Goal: Information Seeking & Learning: Learn about a topic

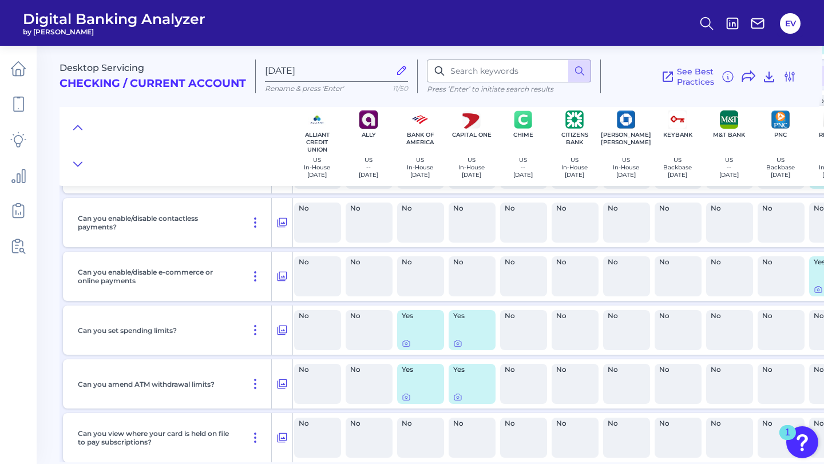
scroll to position [4341, 2]
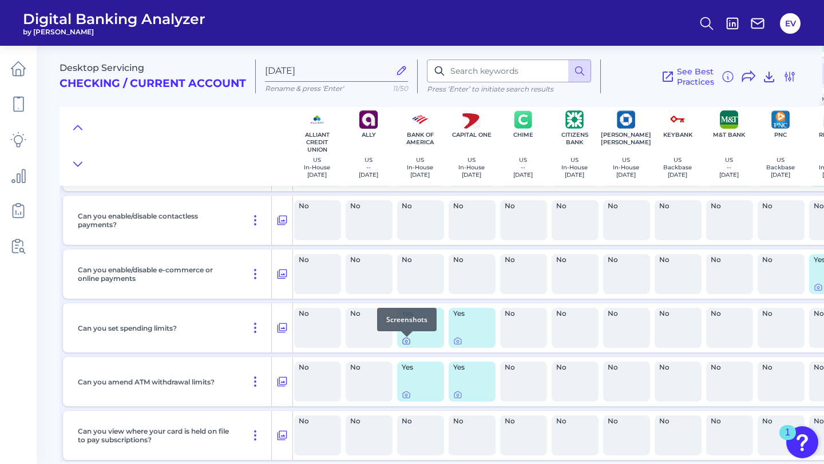
click at [404, 346] on icon at bounding box center [406, 340] width 9 height 9
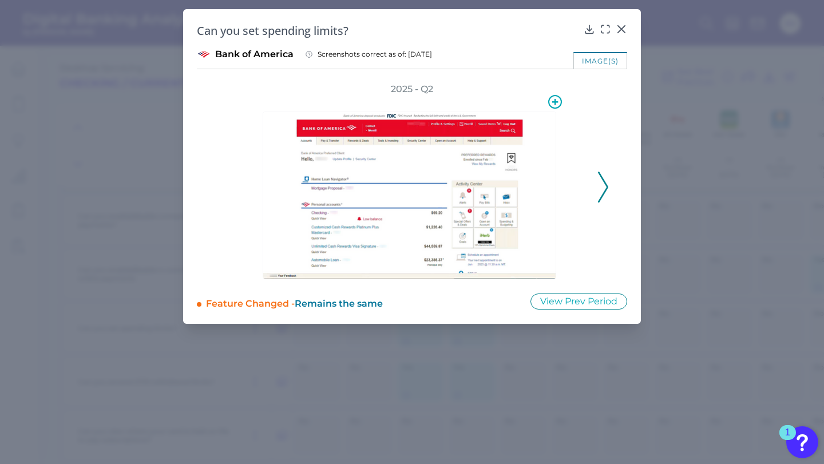
click at [430, 225] on img at bounding box center [410, 196] width 294 height 168
click at [601, 180] on icon at bounding box center [603, 187] width 10 height 31
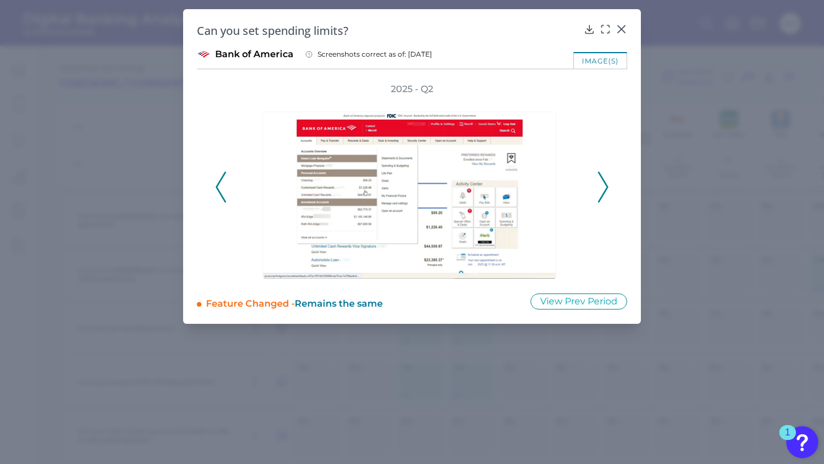
click at [601, 180] on icon at bounding box center [603, 187] width 10 height 31
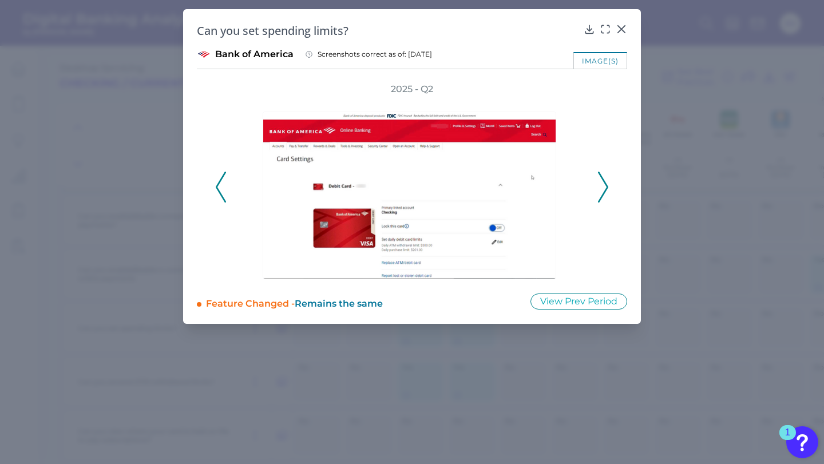
click at [601, 180] on icon at bounding box center [603, 187] width 10 height 31
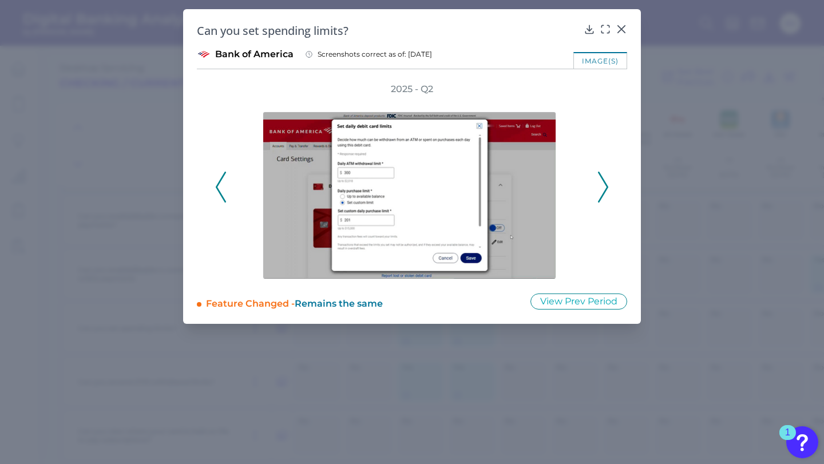
click at [601, 180] on icon at bounding box center [603, 187] width 10 height 31
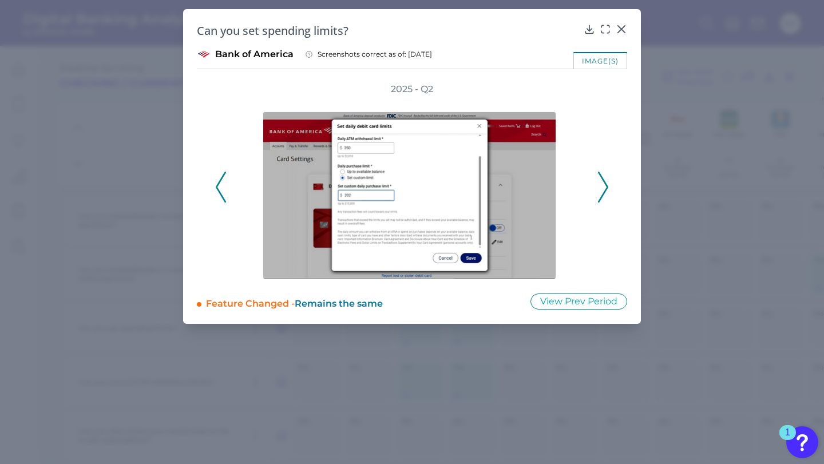
click at [601, 180] on icon at bounding box center [603, 187] width 10 height 31
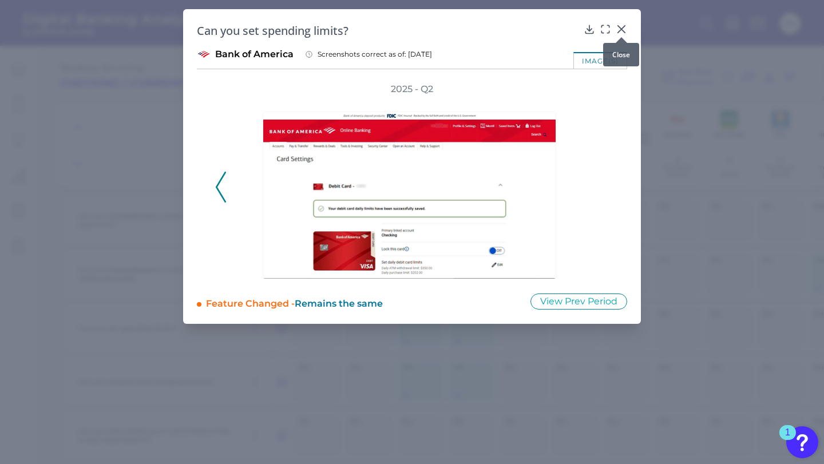
click at [624, 26] on icon at bounding box center [621, 29] width 7 height 7
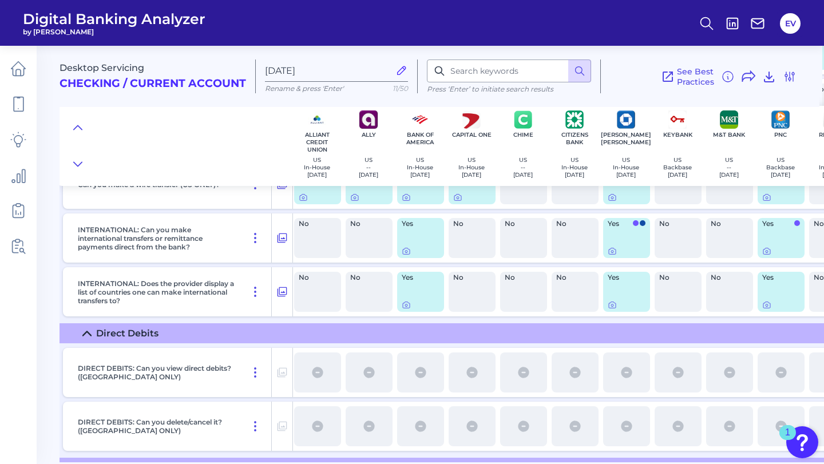
scroll to position [3216, 2]
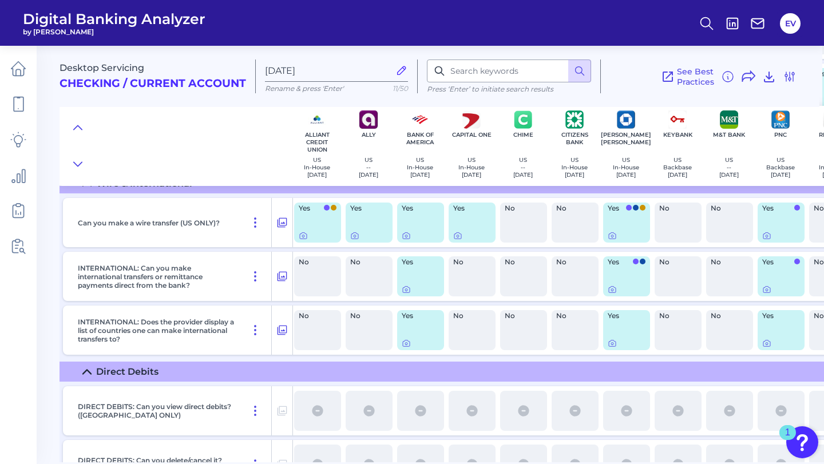
click at [114, 86] on h2 "Checking / Current Account" at bounding box center [153, 83] width 187 height 13
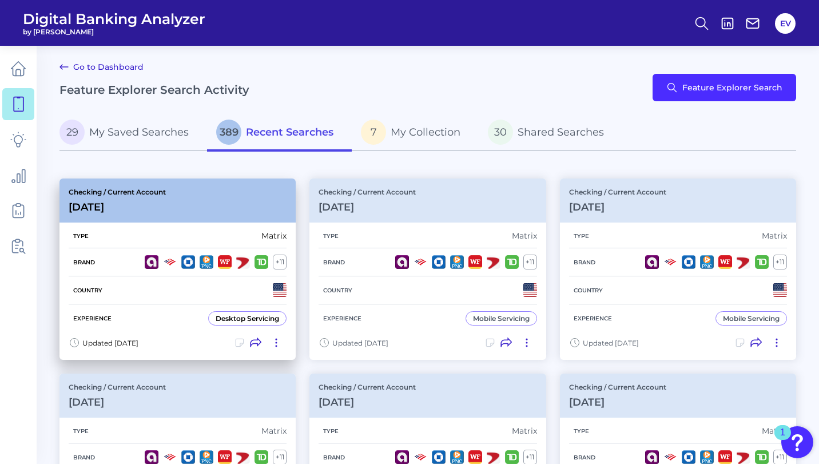
click at [257, 317] on div "Desktop Servicing" at bounding box center [248, 318] width 64 height 9
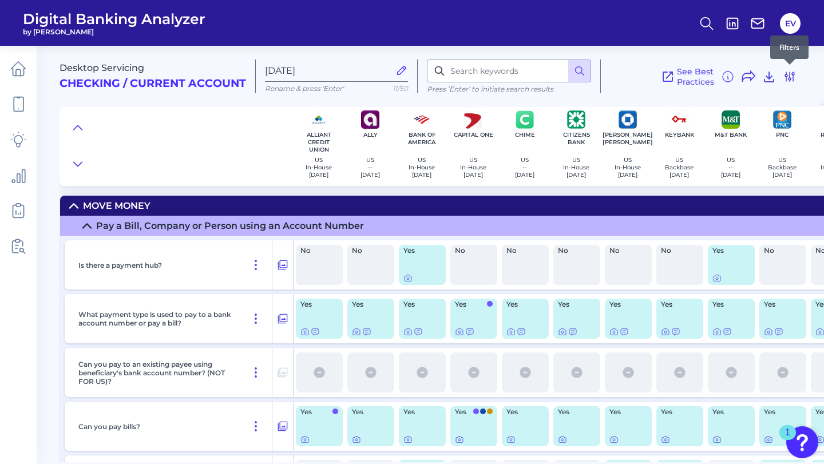
click at [793, 76] on icon at bounding box center [789, 76] width 9 height 9
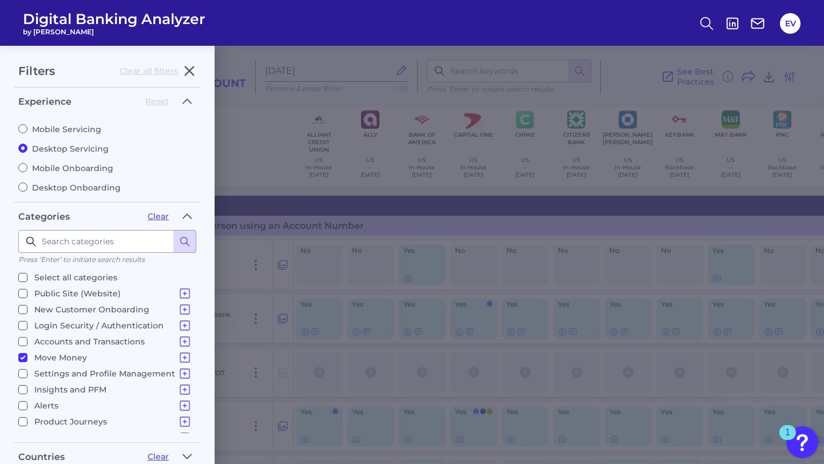
click at [21, 124] on label "Mobile Servicing" at bounding box center [107, 129] width 178 height 10
click at [21, 124] on input "Mobile Servicing" at bounding box center [22, 128] width 9 height 9
radio input "true"
radio input "false"
checkbox input "true"
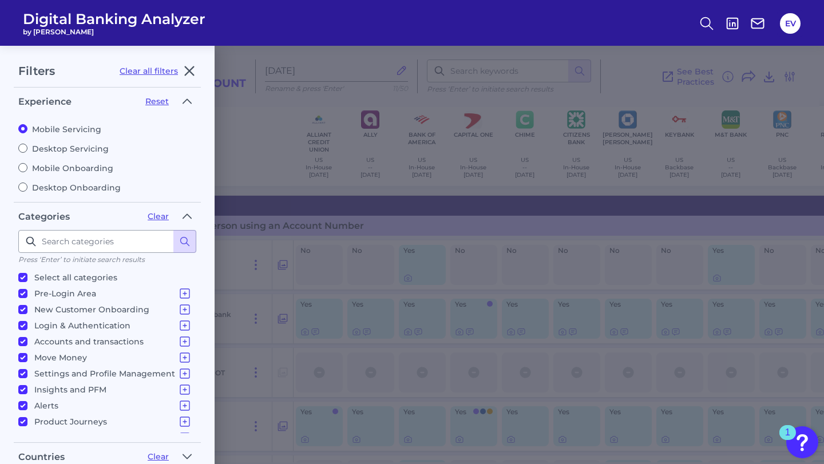
scroll to position [180, 0]
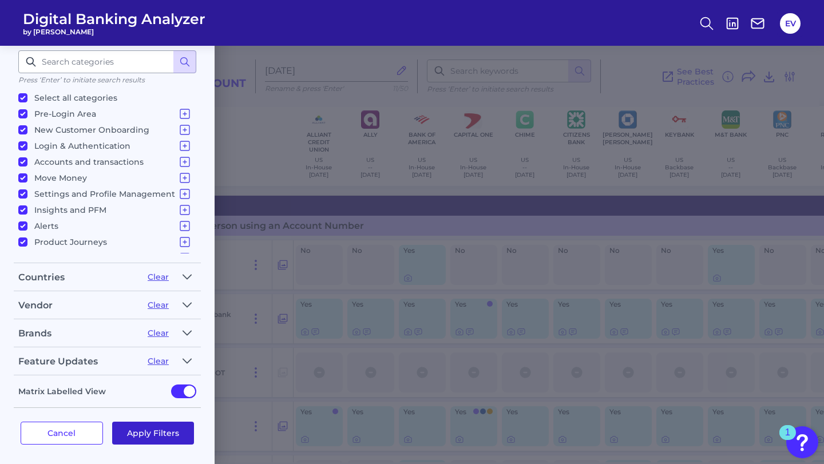
click at [153, 434] on button "Apply Filters" at bounding box center [153, 433] width 82 height 23
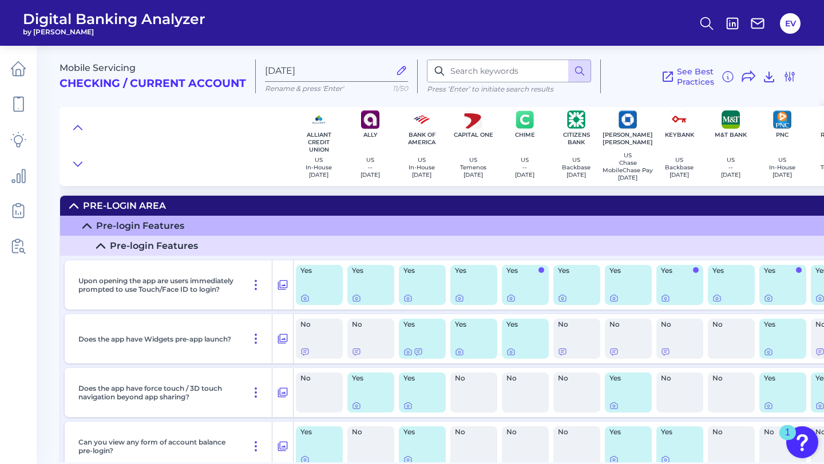
scroll to position [7280, 0]
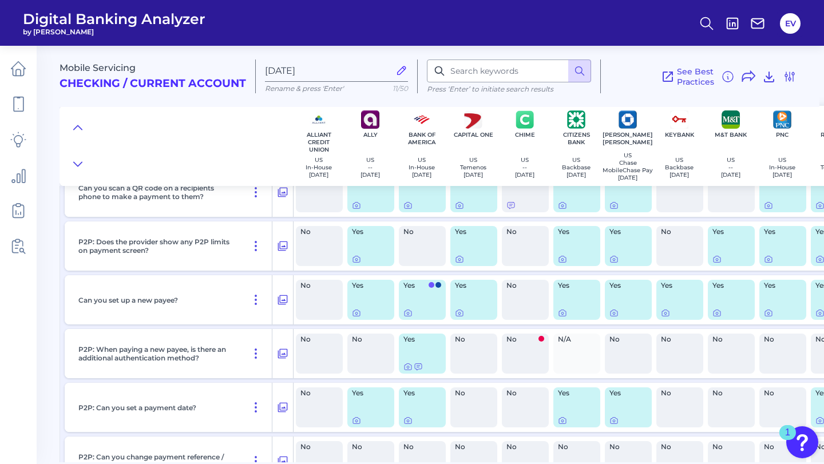
click at [363, 257] on div "Yes" at bounding box center [370, 246] width 47 height 40
click at [354, 264] on icon at bounding box center [356, 259] width 9 height 9
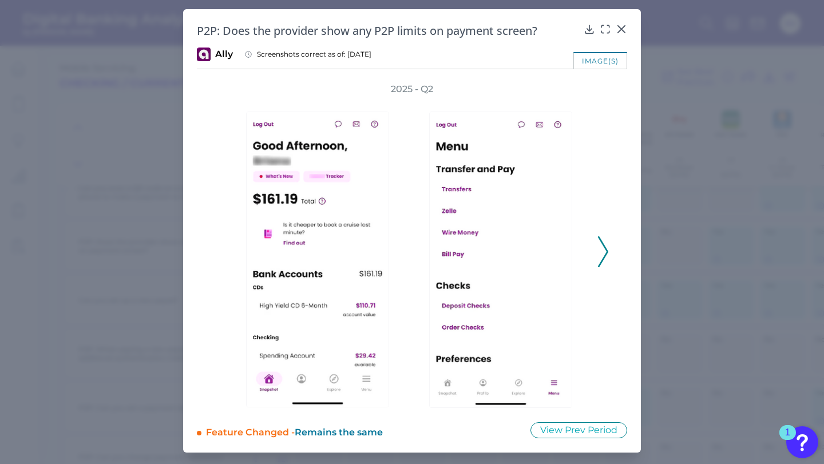
click at [605, 248] on polyline at bounding box center [603, 251] width 9 height 29
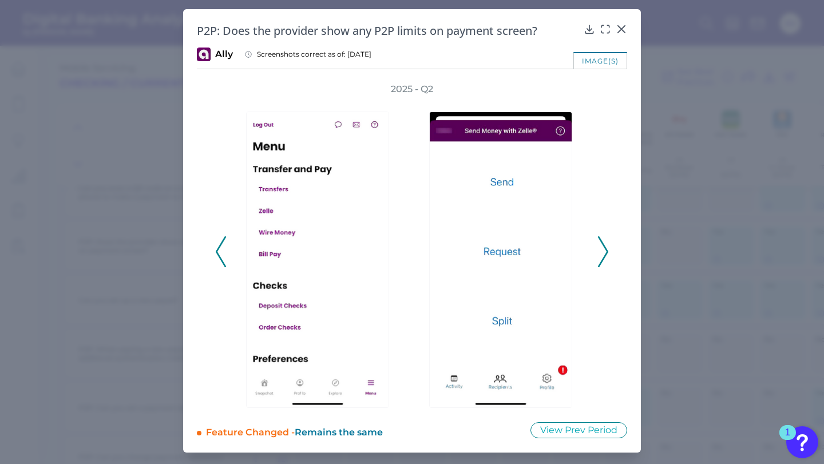
click at [605, 248] on polyline at bounding box center [603, 251] width 9 height 29
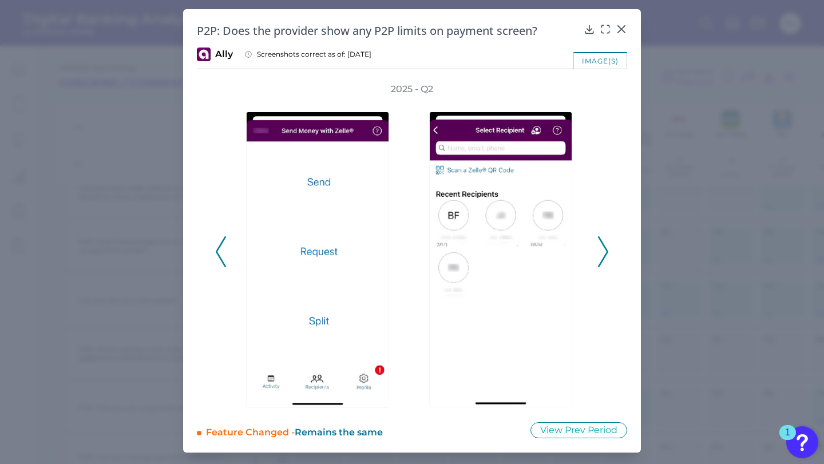
click at [605, 248] on polyline at bounding box center [603, 251] width 9 height 29
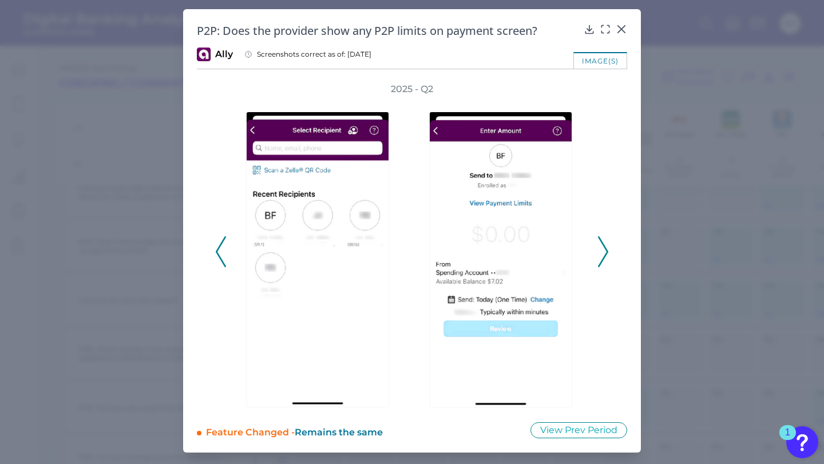
click at [605, 248] on polyline at bounding box center [603, 251] width 9 height 29
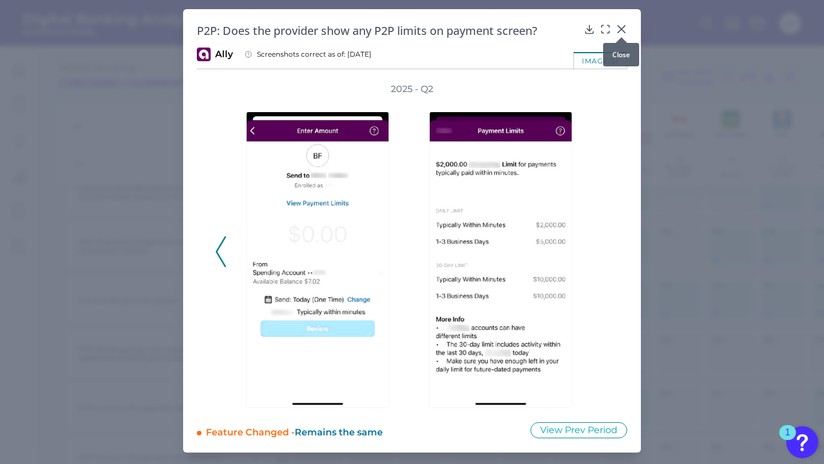
click at [620, 30] on icon at bounding box center [621, 28] width 11 height 11
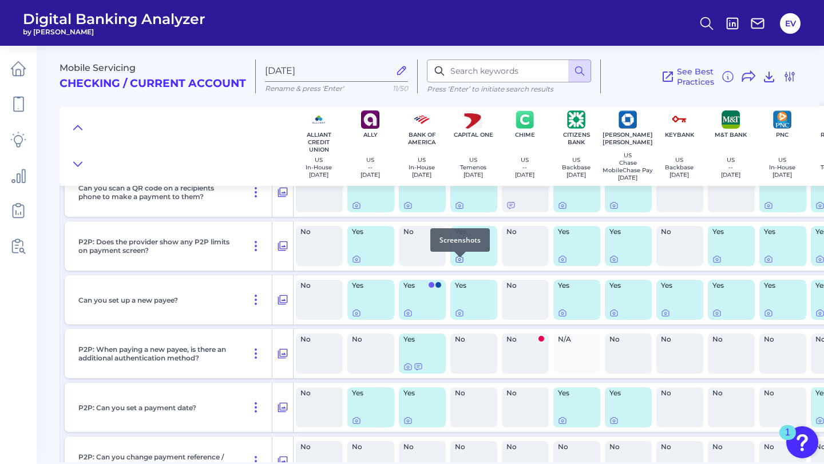
click at [461, 263] on icon at bounding box center [459, 259] width 9 height 9
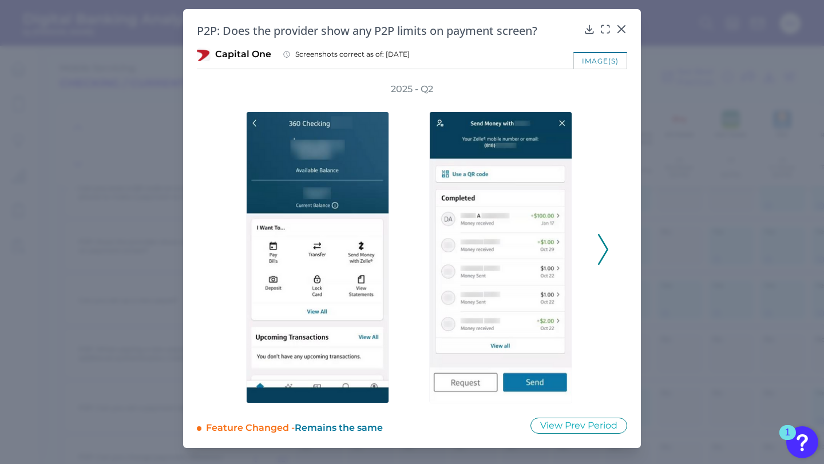
click at [602, 259] on polyline at bounding box center [603, 249] width 9 height 29
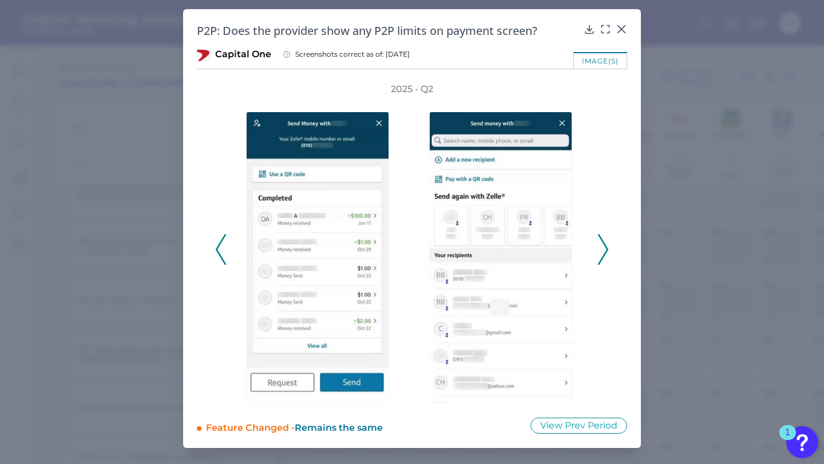
click at [602, 259] on polyline at bounding box center [603, 249] width 9 height 29
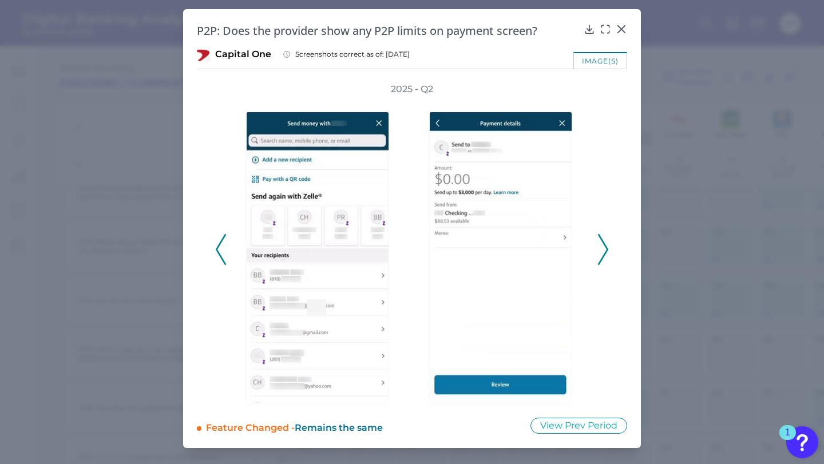
click at [601, 249] on icon at bounding box center [603, 249] width 10 height 31
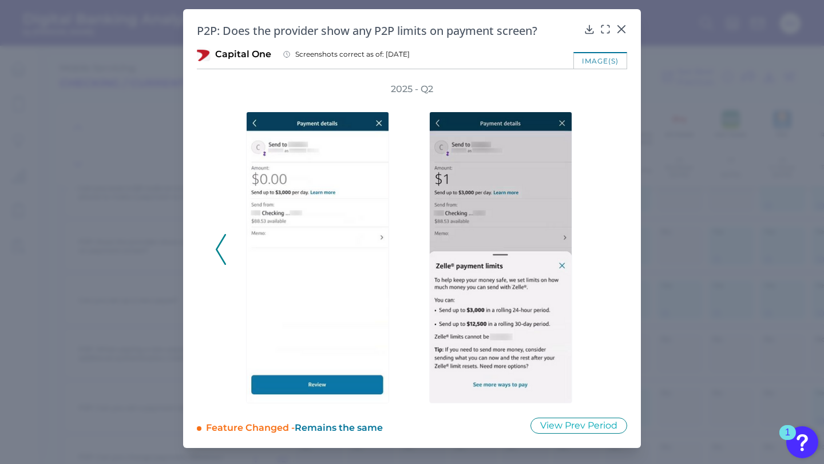
click at [601, 249] on div "2025 - Q2" at bounding box center [412, 243] width 394 height 320
click at [622, 30] on icon at bounding box center [621, 29] width 7 height 7
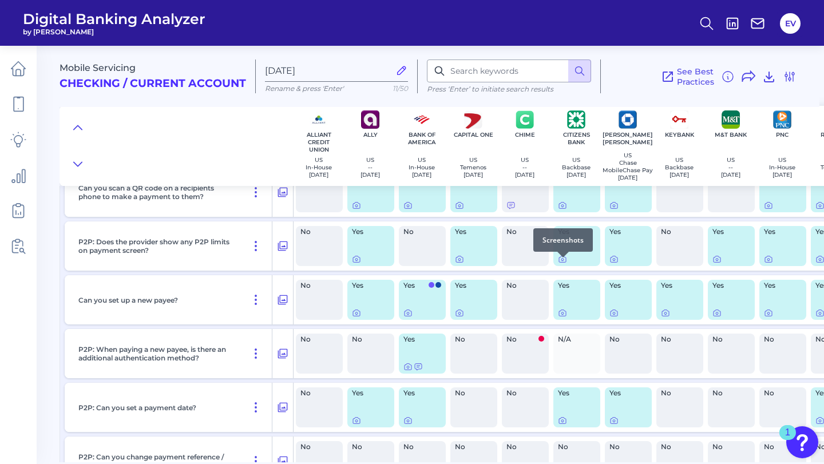
click at [564, 261] on div at bounding box center [562, 257] width 11 height 11
click at [561, 263] on icon at bounding box center [562, 259] width 9 height 9
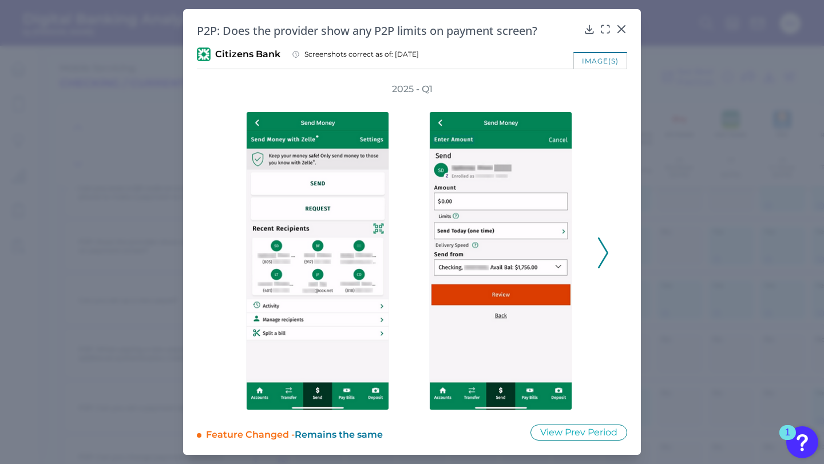
click at [605, 253] on icon at bounding box center [603, 252] width 10 height 31
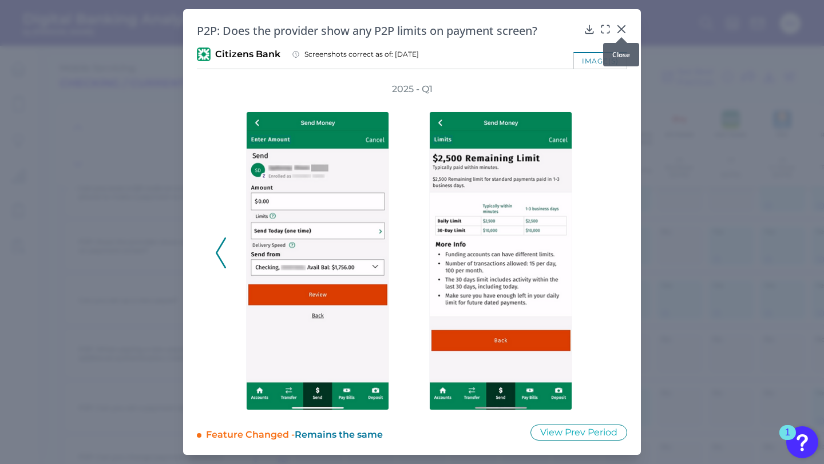
click at [614, 39] on div "P2P: Does the provider show any P2P limits on payment screen? Citizens Bank Scr…" at bounding box center [412, 232] width 458 height 446
click at [619, 31] on icon at bounding box center [621, 28] width 11 height 11
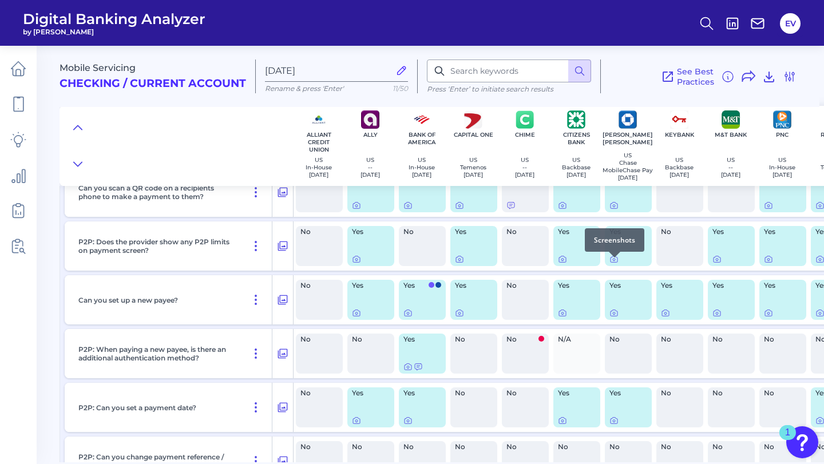
click at [615, 262] on div at bounding box center [614, 257] width 11 height 11
click at [614, 260] on div at bounding box center [614, 257] width 11 height 11
click at [611, 264] on icon at bounding box center [613, 259] width 9 height 9
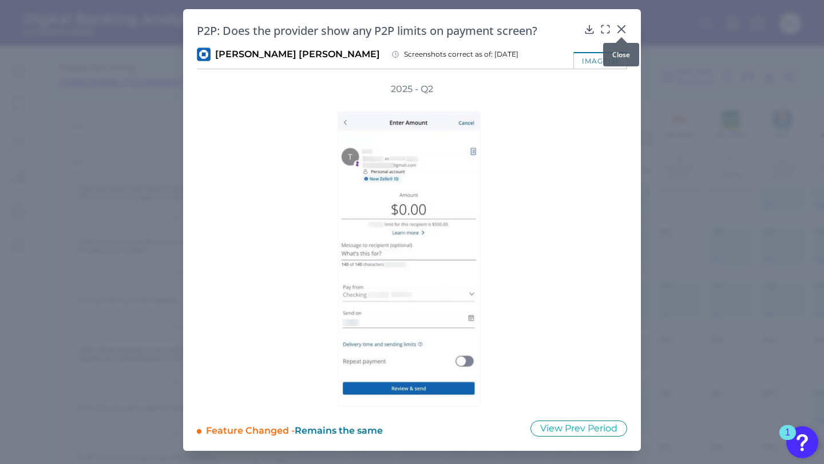
click at [624, 25] on icon at bounding box center [621, 28] width 11 height 11
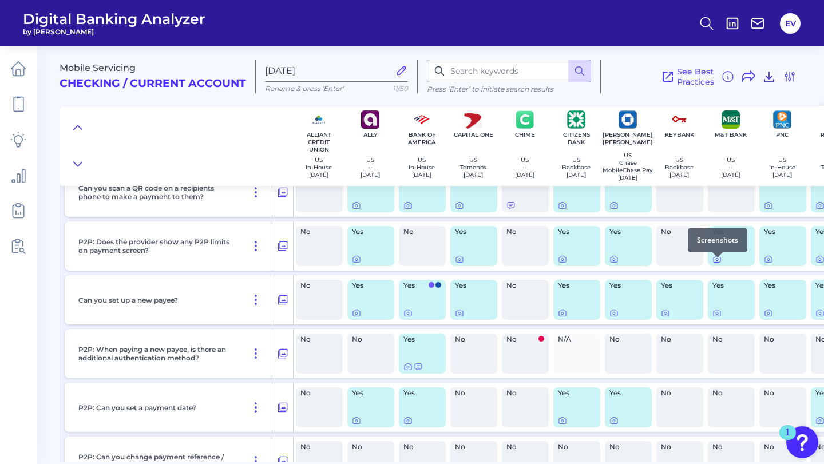
click at [720, 264] on icon at bounding box center [716, 259] width 9 height 9
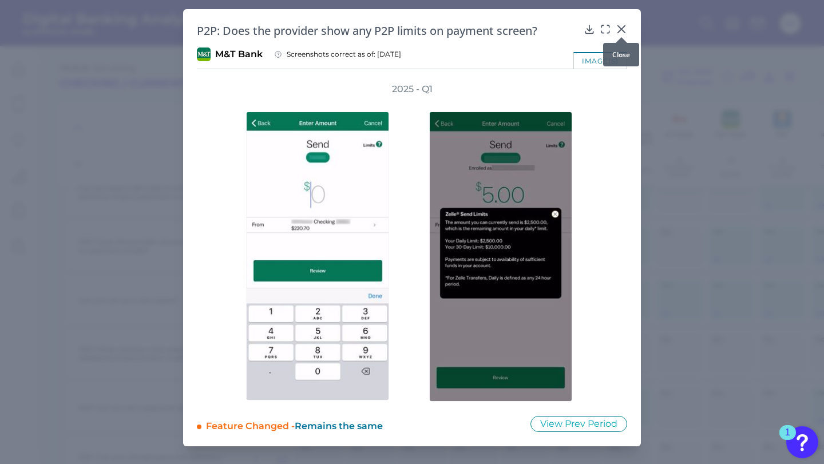
click at [620, 30] on icon at bounding box center [621, 29] width 7 height 7
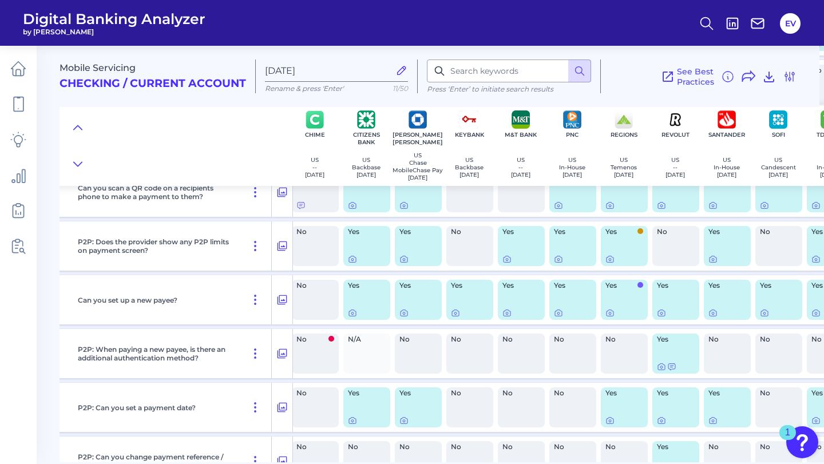
scroll to position [7280, 222]
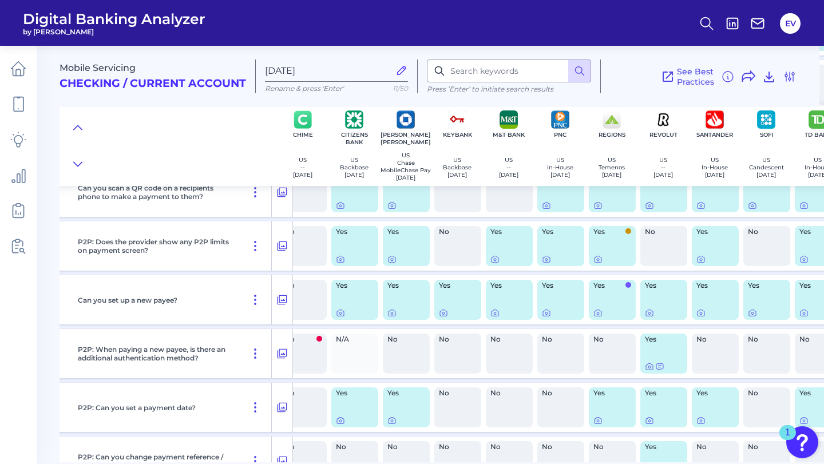
click at [553, 263] on div at bounding box center [561, 259] width 38 height 9
click at [544, 264] on icon at bounding box center [546, 259] width 9 height 9
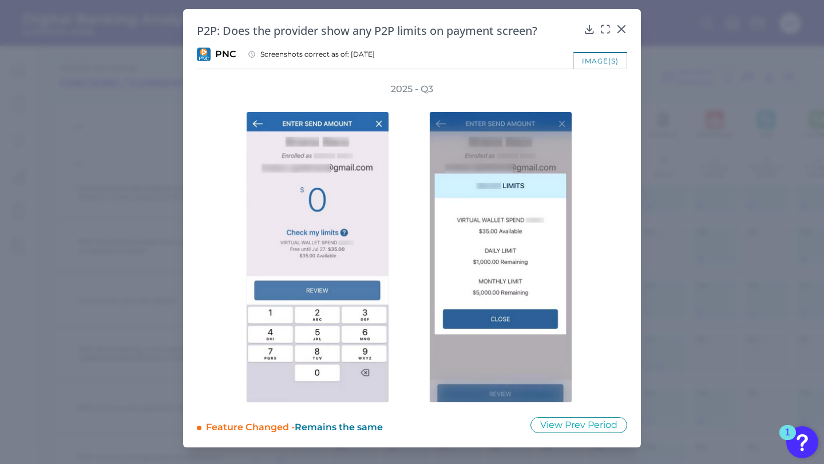
click at [624, 27] on icon at bounding box center [621, 28] width 11 height 11
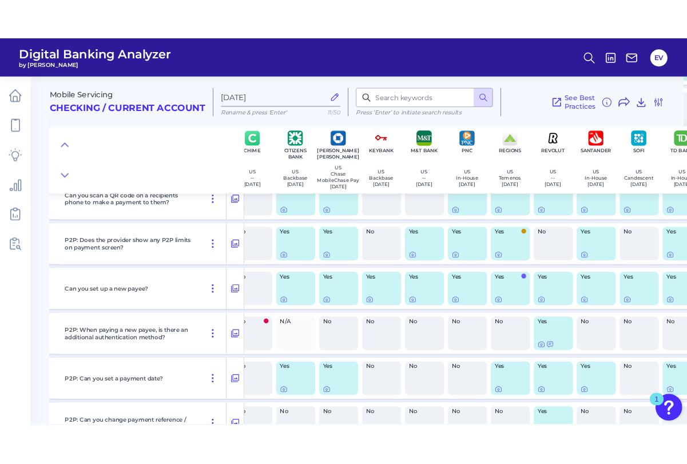
scroll to position [7280, 231]
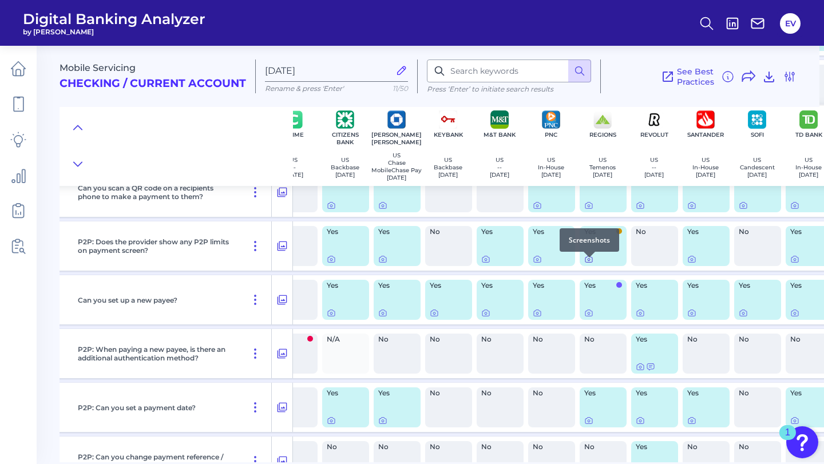
click at [587, 264] on icon at bounding box center [588, 259] width 9 height 9
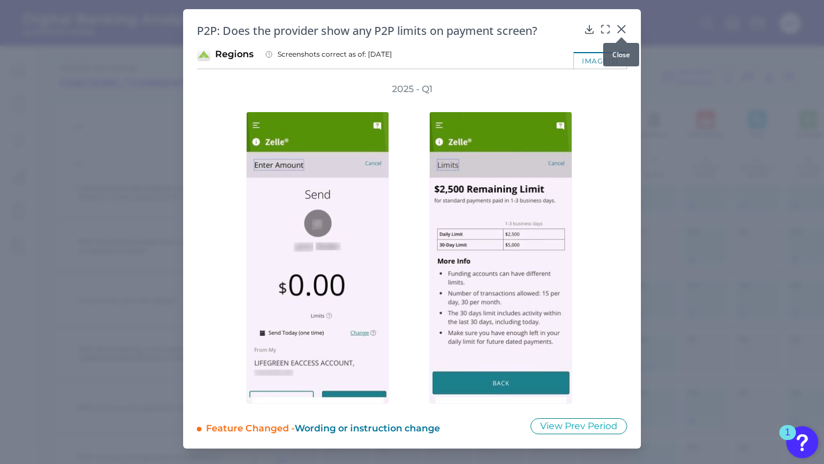
click at [623, 24] on icon at bounding box center [621, 28] width 11 height 11
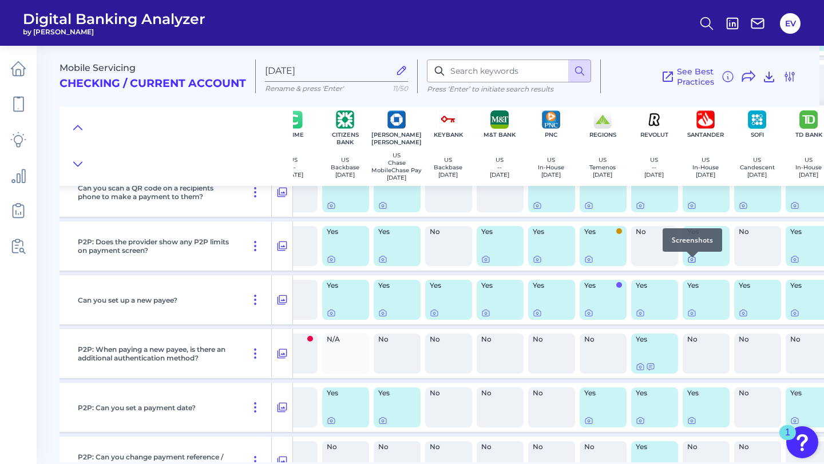
click at [695, 263] on icon at bounding box center [691, 259] width 7 height 6
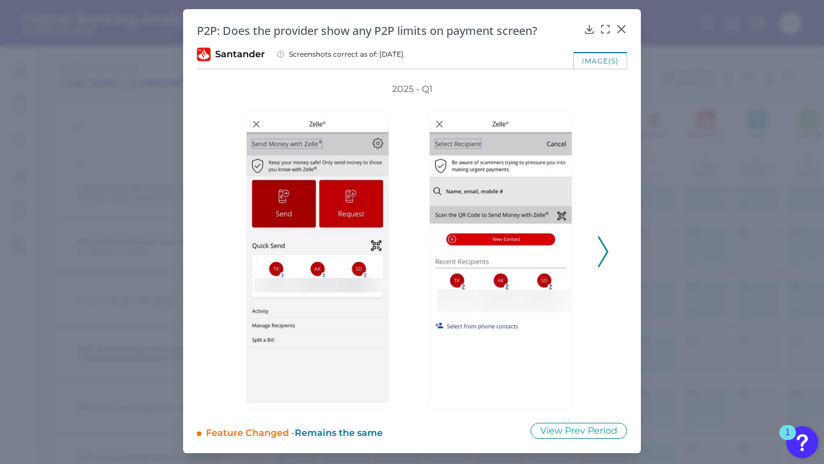
click at [604, 245] on polyline at bounding box center [603, 251] width 9 height 29
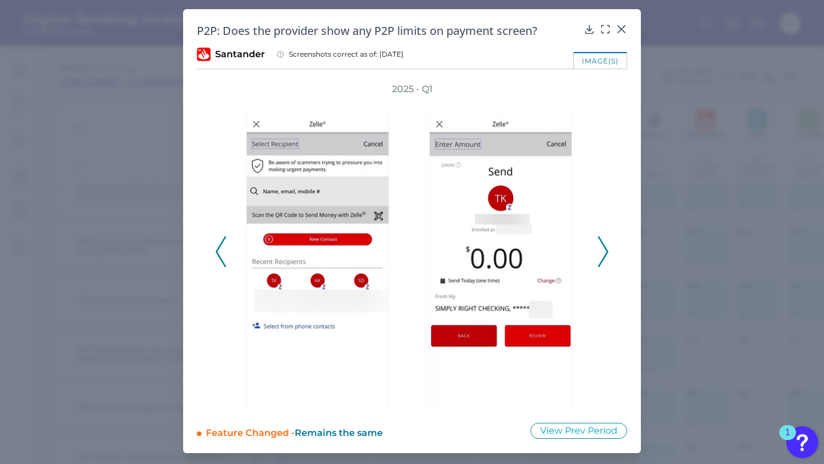
click at [608, 249] on icon at bounding box center [603, 251] width 10 height 31
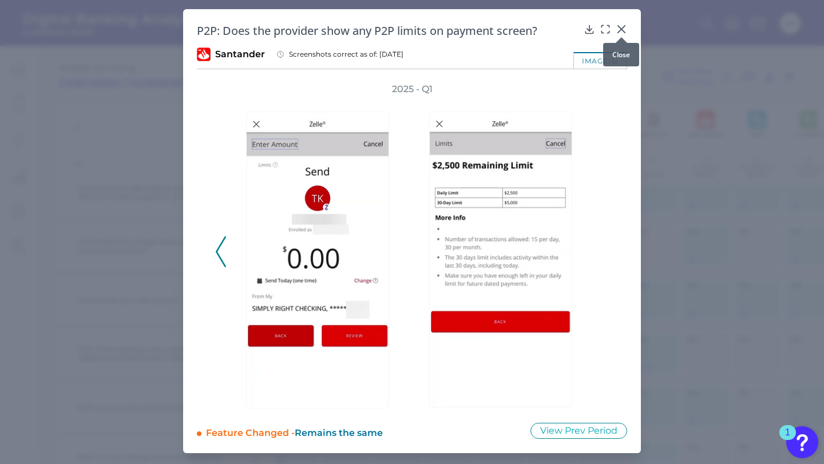
click at [623, 30] on icon at bounding box center [621, 28] width 11 height 11
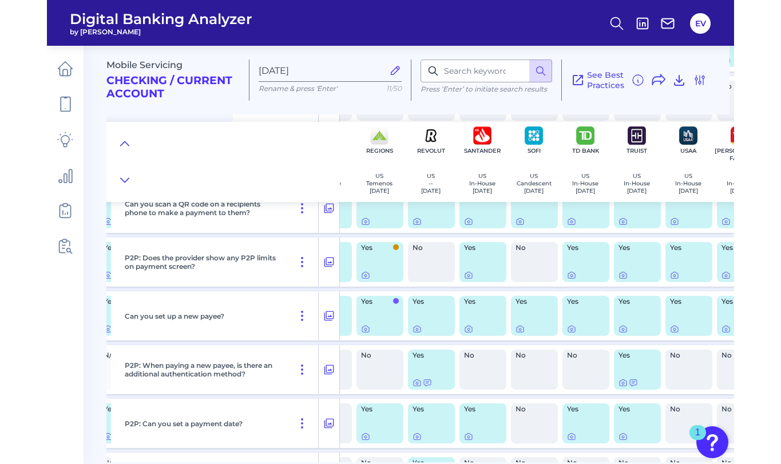
scroll to position [7280, 506]
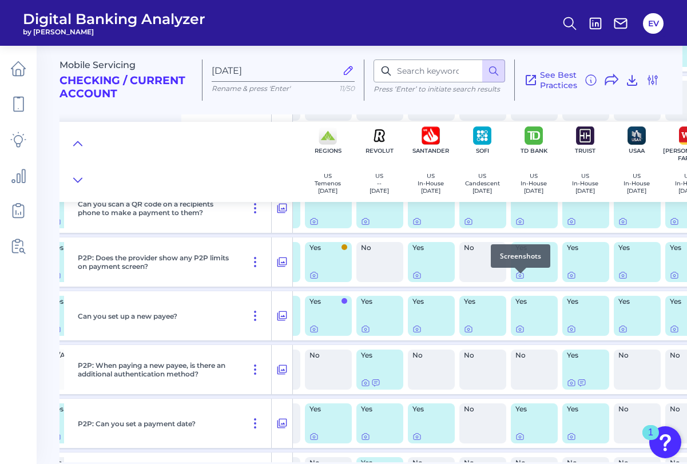
click at [520, 279] on div at bounding box center [520, 273] width 11 height 11
click at [529, 275] on div "Yes" at bounding box center [534, 262] width 47 height 40
click at [519, 280] on icon at bounding box center [520, 275] width 9 height 9
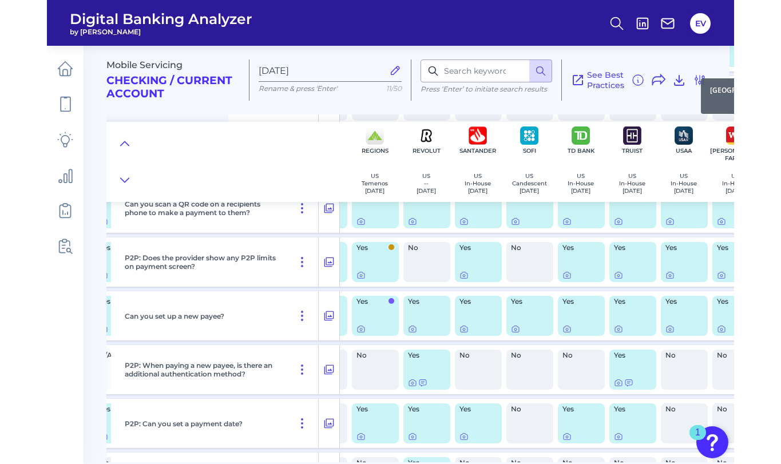
scroll to position [7280, 449]
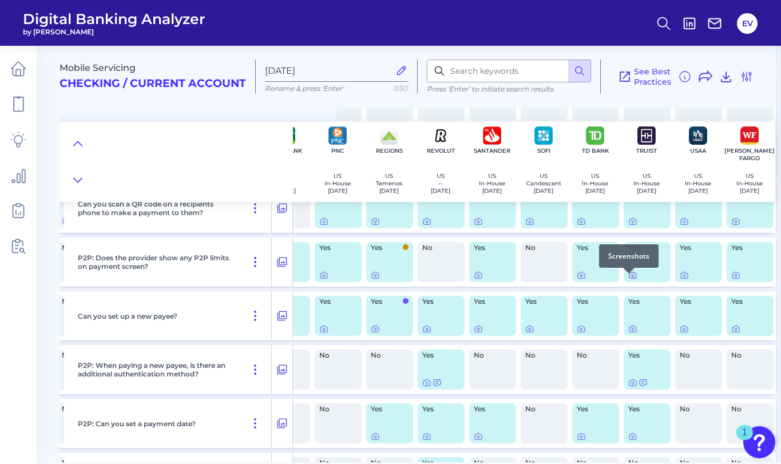
click at [630, 280] on icon at bounding box center [632, 275] width 9 height 9
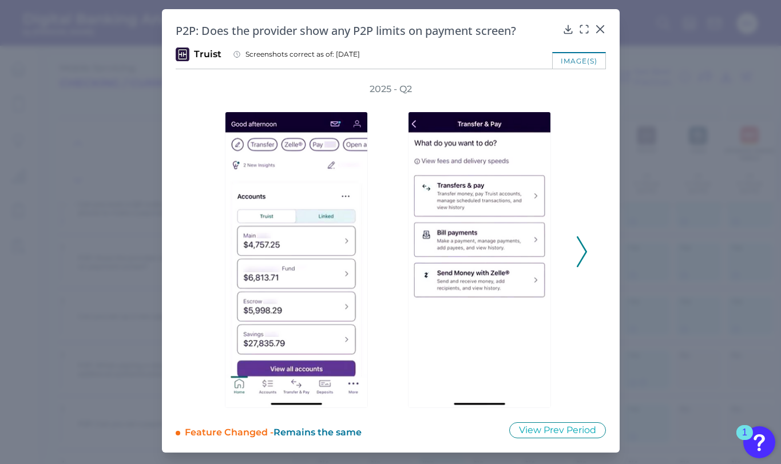
click at [577, 253] on icon at bounding box center [582, 251] width 10 height 31
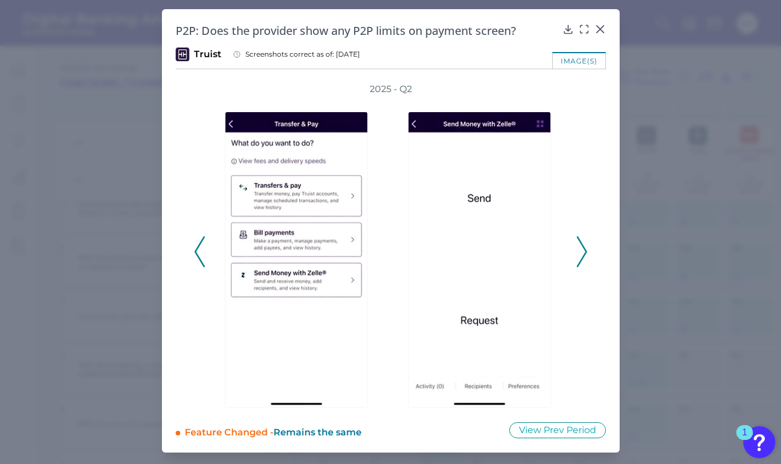
click at [577, 253] on icon at bounding box center [582, 251] width 10 height 31
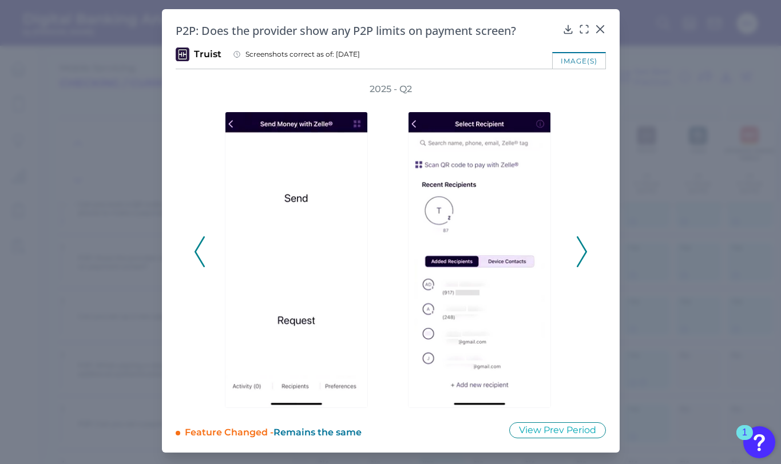
click at [577, 253] on icon at bounding box center [582, 251] width 10 height 31
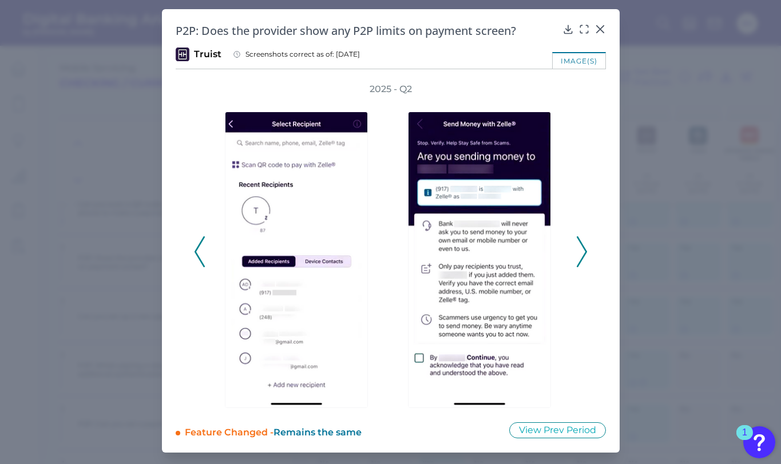
click at [577, 253] on icon at bounding box center [582, 251] width 10 height 31
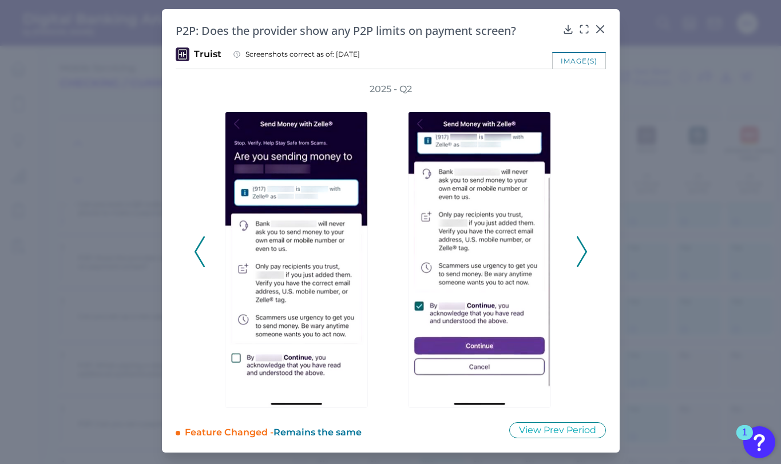
click at [577, 253] on icon at bounding box center [582, 251] width 10 height 31
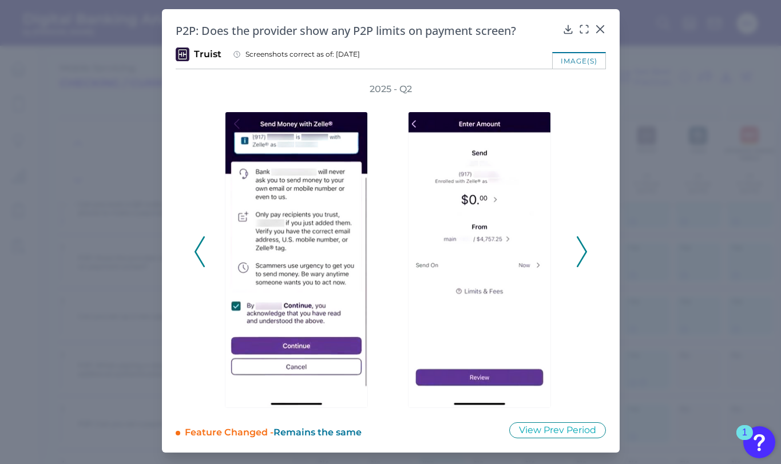
click at [577, 253] on icon at bounding box center [582, 251] width 10 height 31
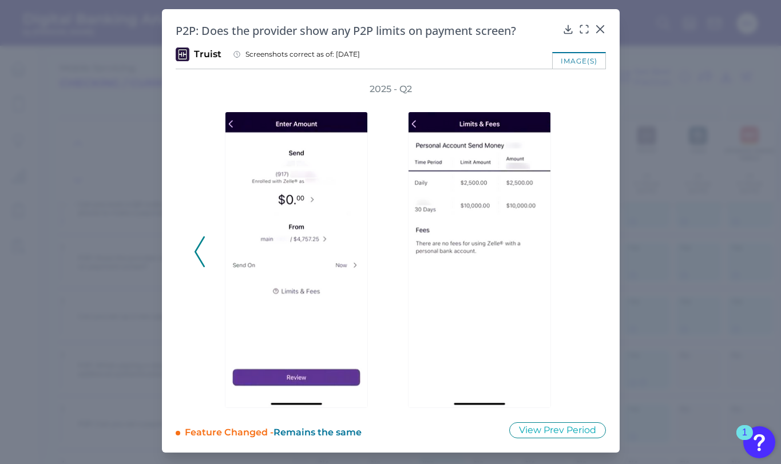
click at [577, 253] on div "2025 - Q2" at bounding box center [391, 245] width 394 height 325
click at [602, 29] on icon at bounding box center [600, 28] width 11 height 11
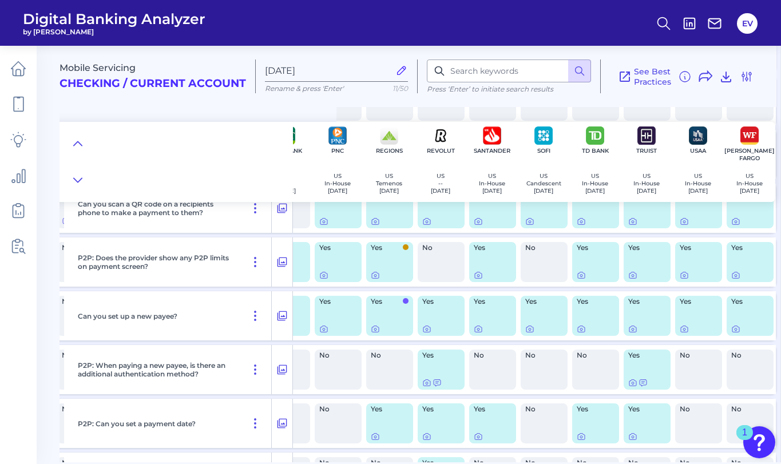
scroll to position [7280, 449]
click at [680, 280] on icon at bounding box center [684, 275] width 9 height 9
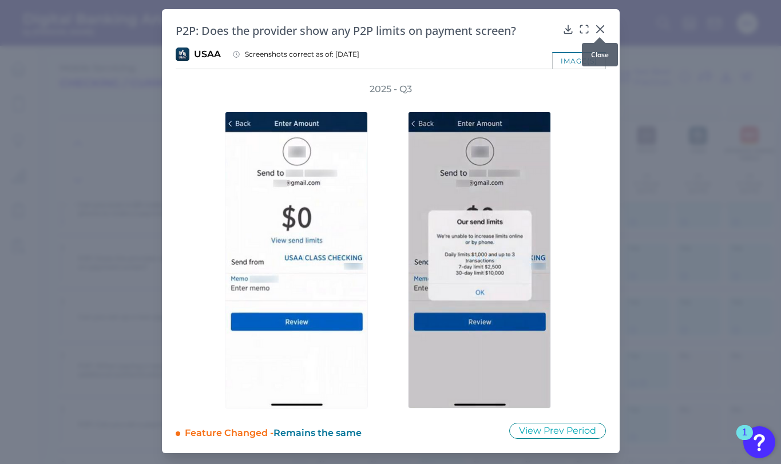
click at [602, 27] on icon at bounding box center [600, 28] width 11 height 11
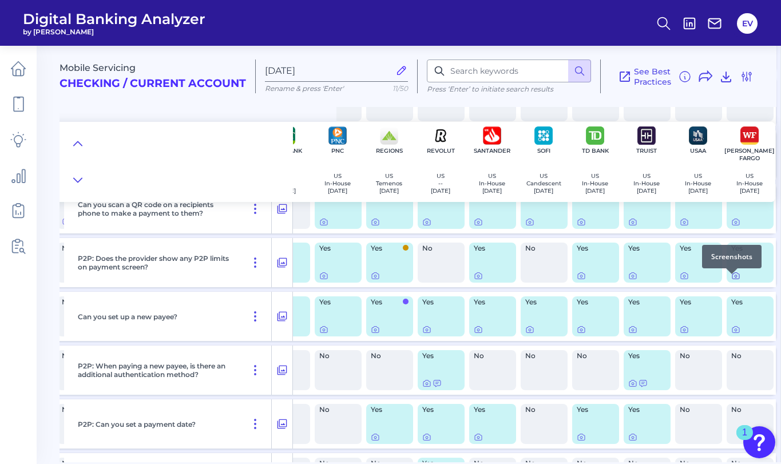
click at [732, 279] on div at bounding box center [731, 273] width 11 height 11
click at [731, 279] on icon at bounding box center [735, 275] width 9 height 9
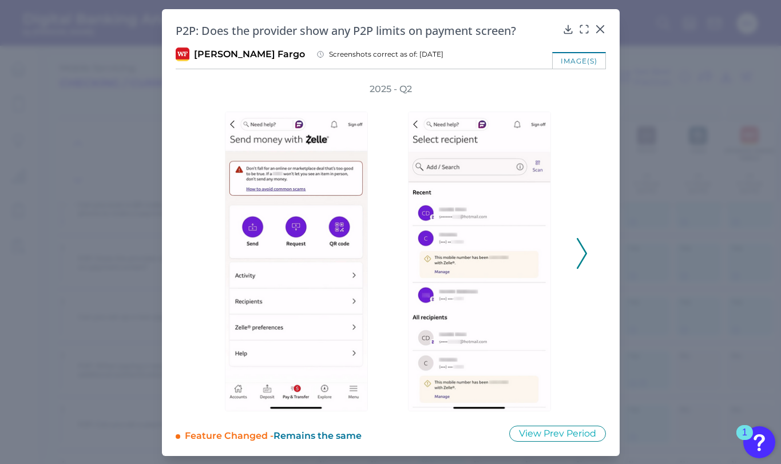
click at [578, 249] on icon at bounding box center [582, 253] width 10 height 31
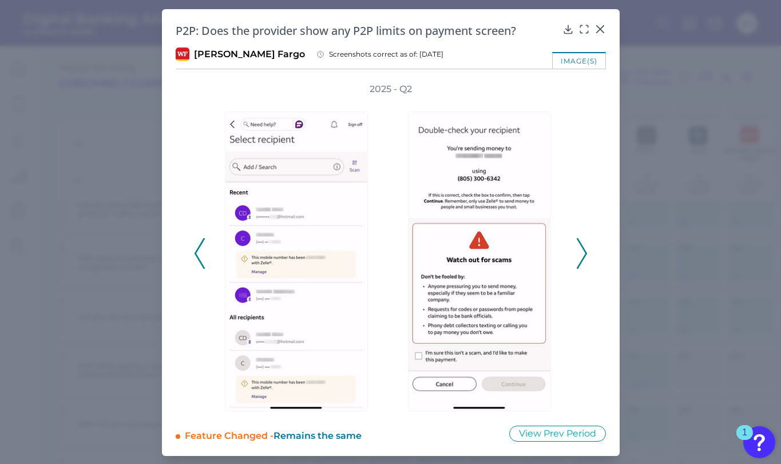
click at [577, 248] on icon at bounding box center [582, 253] width 10 height 31
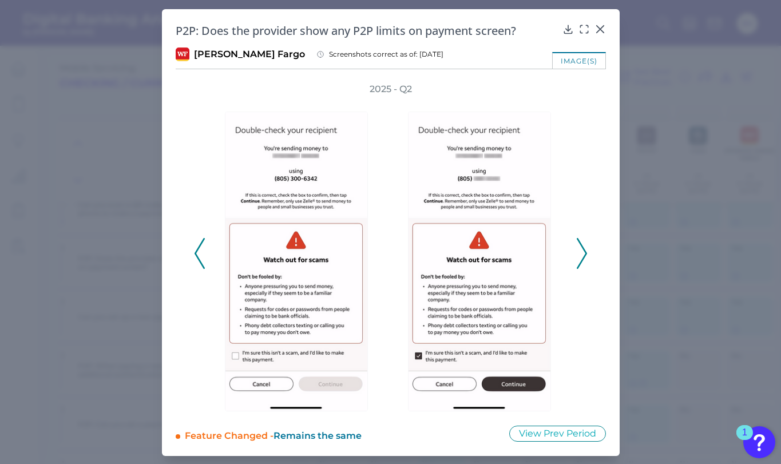
click at [579, 262] on polyline at bounding box center [581, 253] width 9 height 29
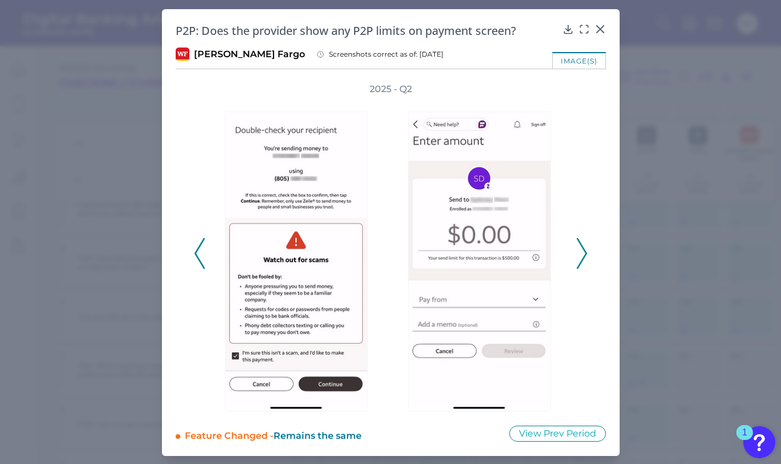
click at [583, 259] on icon at bounding box center [582, 253] width 10 height 31
